Goal: Task Accomplishment & Management: Complete application form

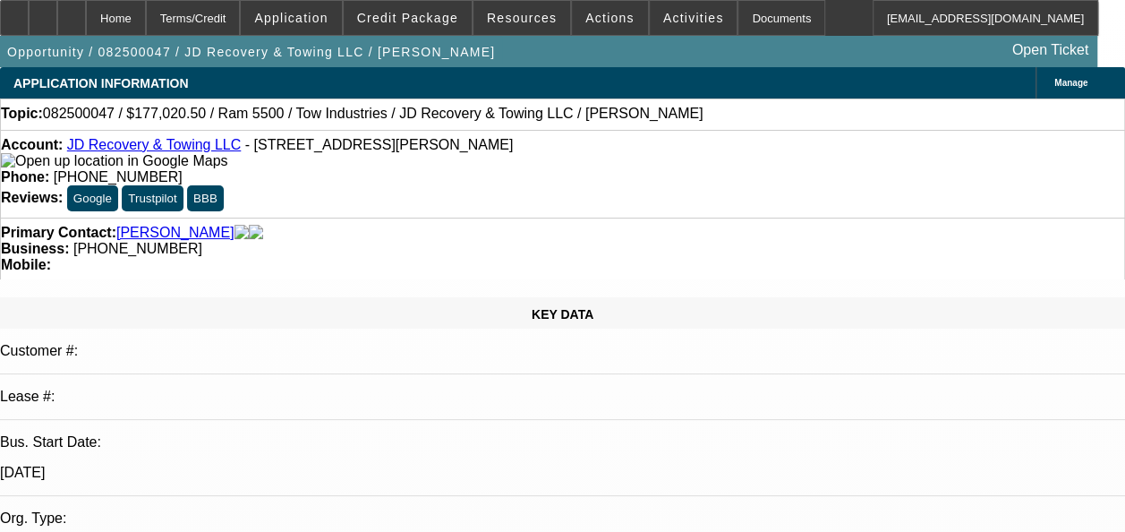
select select "0"
select select "0.1"
select select "0"
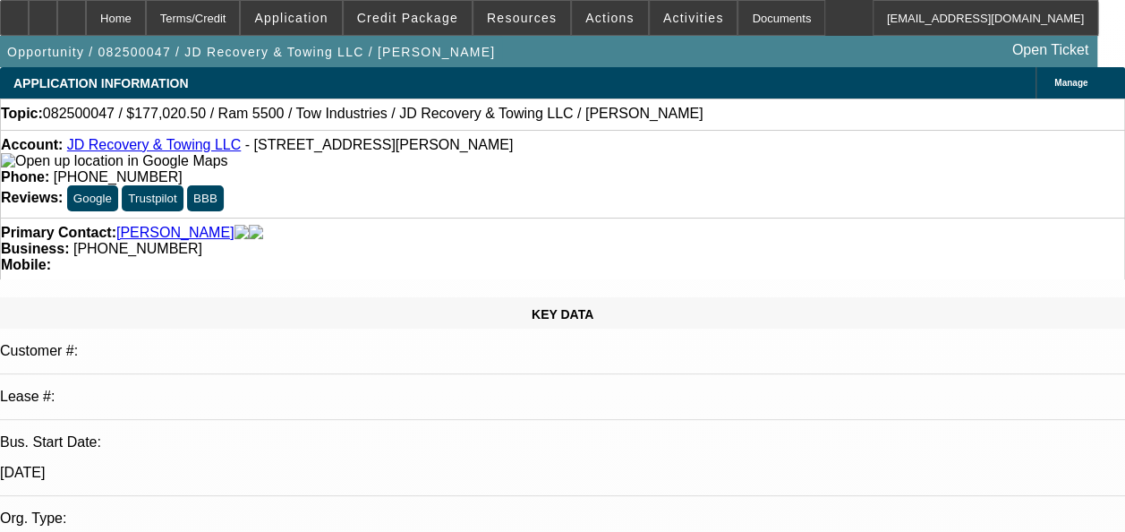
select select "0.1"
select select "0"
select select "0.1"
select select "0"
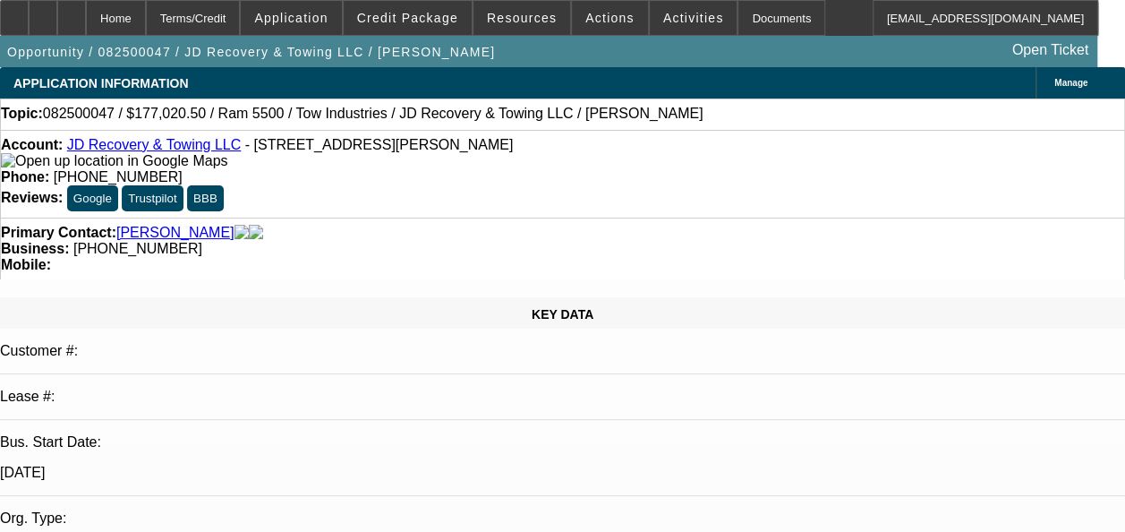
select select "0"
select select "0.1"
select select "1"
select select "5"
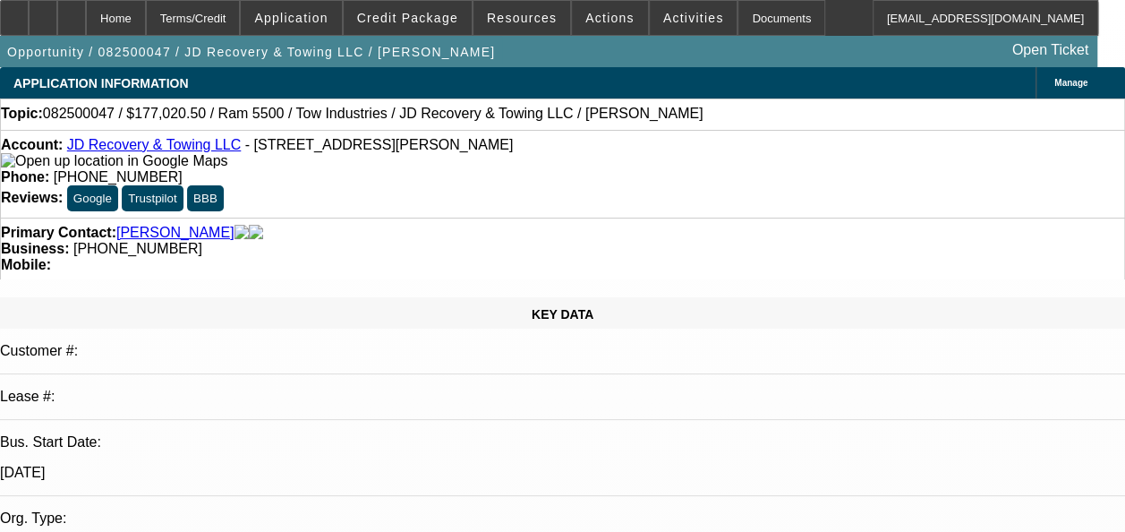
select select "1"
select select "5"
select select "1"
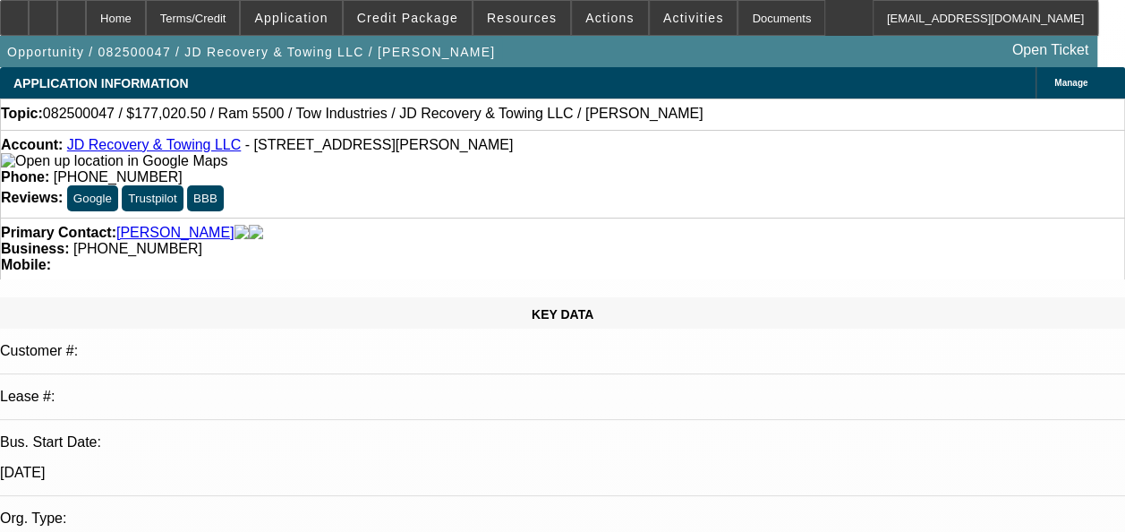
select select "4"
select select "1"
select select "4"
